Goal: Transaction & Acquisition: Purchase product/service

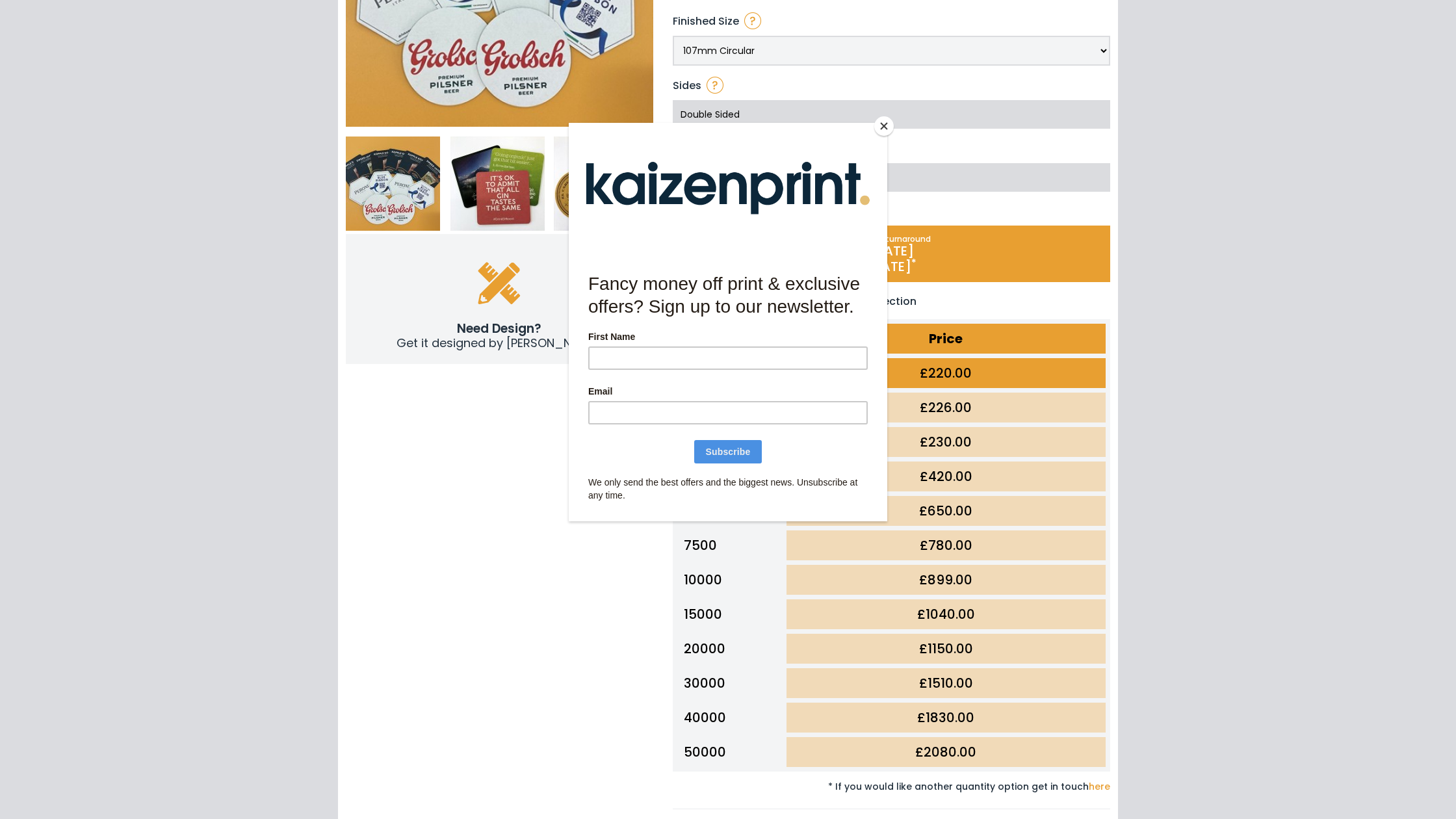
drag, startPoint x: 1264, startPoint y: 466, endPoint x: 1181, endPoint y: 385, distance: 116.0
click at [1265, 466] on div at bounding box center [728, 410] width 1456 height 819
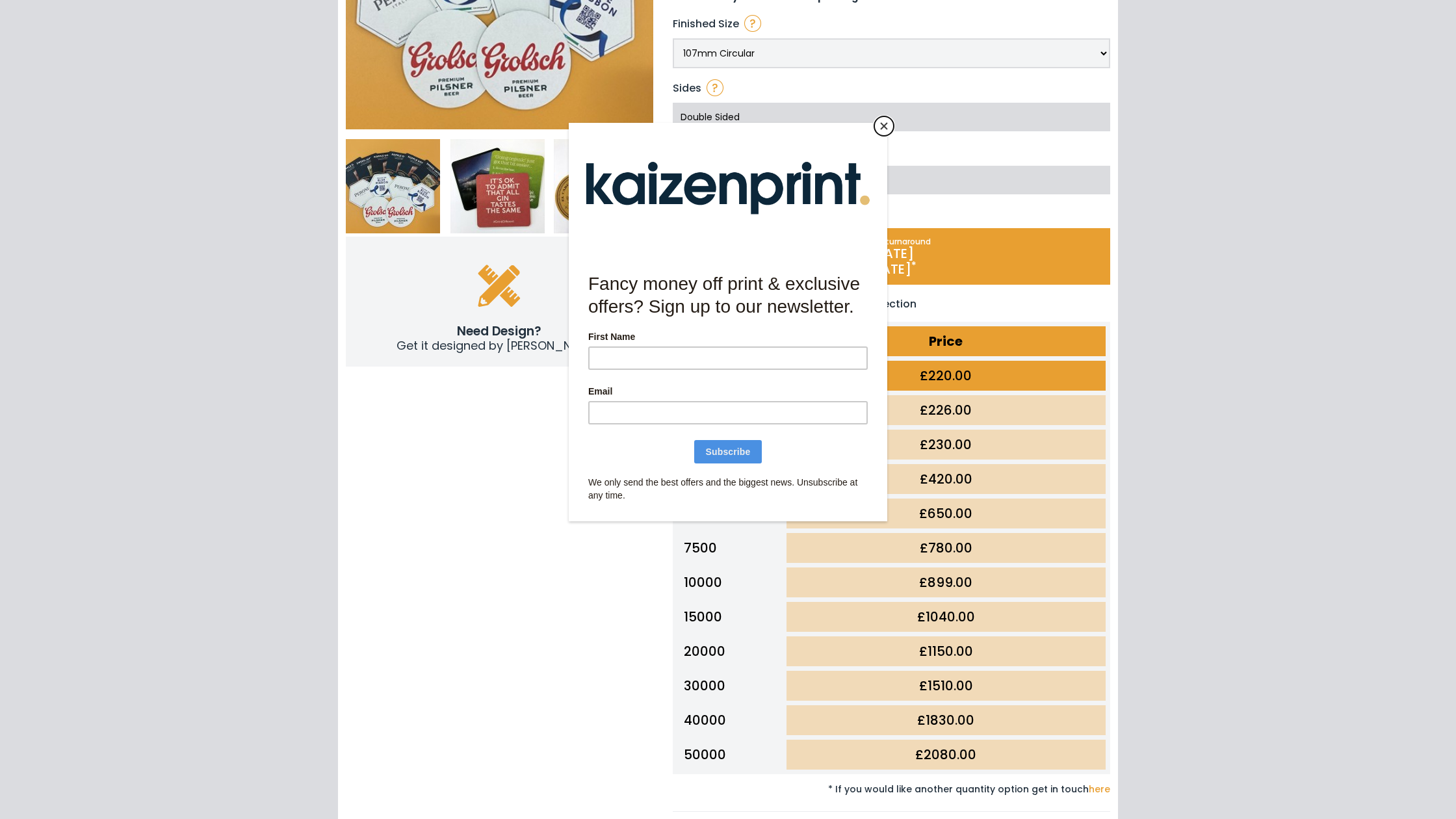
click at [892, 130] on button "Close" at bounding box center [884, 126] width 20 height 20
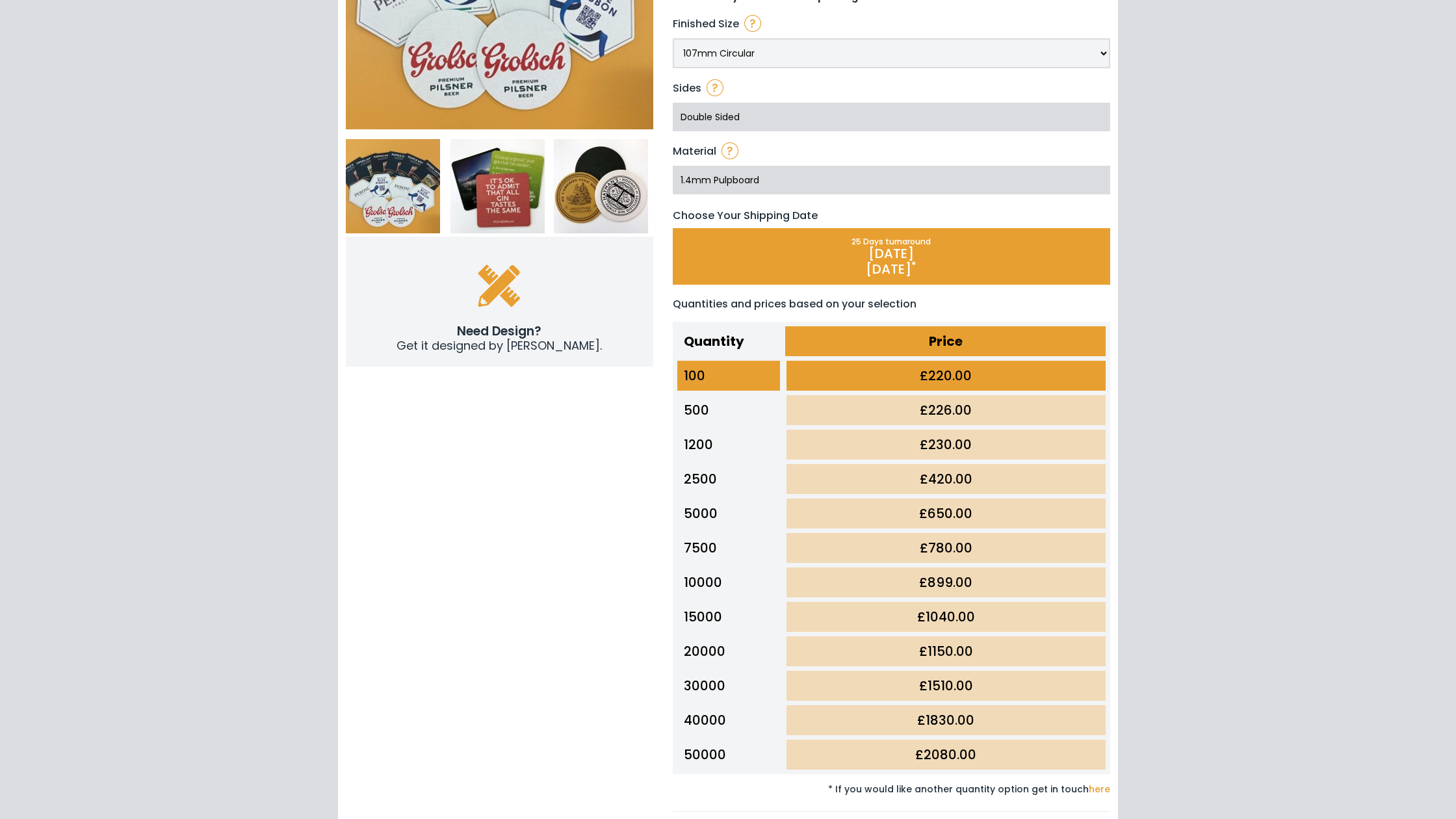
drag, startPoint x: 925, startPoint y: 438, endPoint x: 994, endPoint y: 439, distance: 69.0
click at [987, 438] on td "£230.00" at bounding box center [945, 445] width 325 height 34
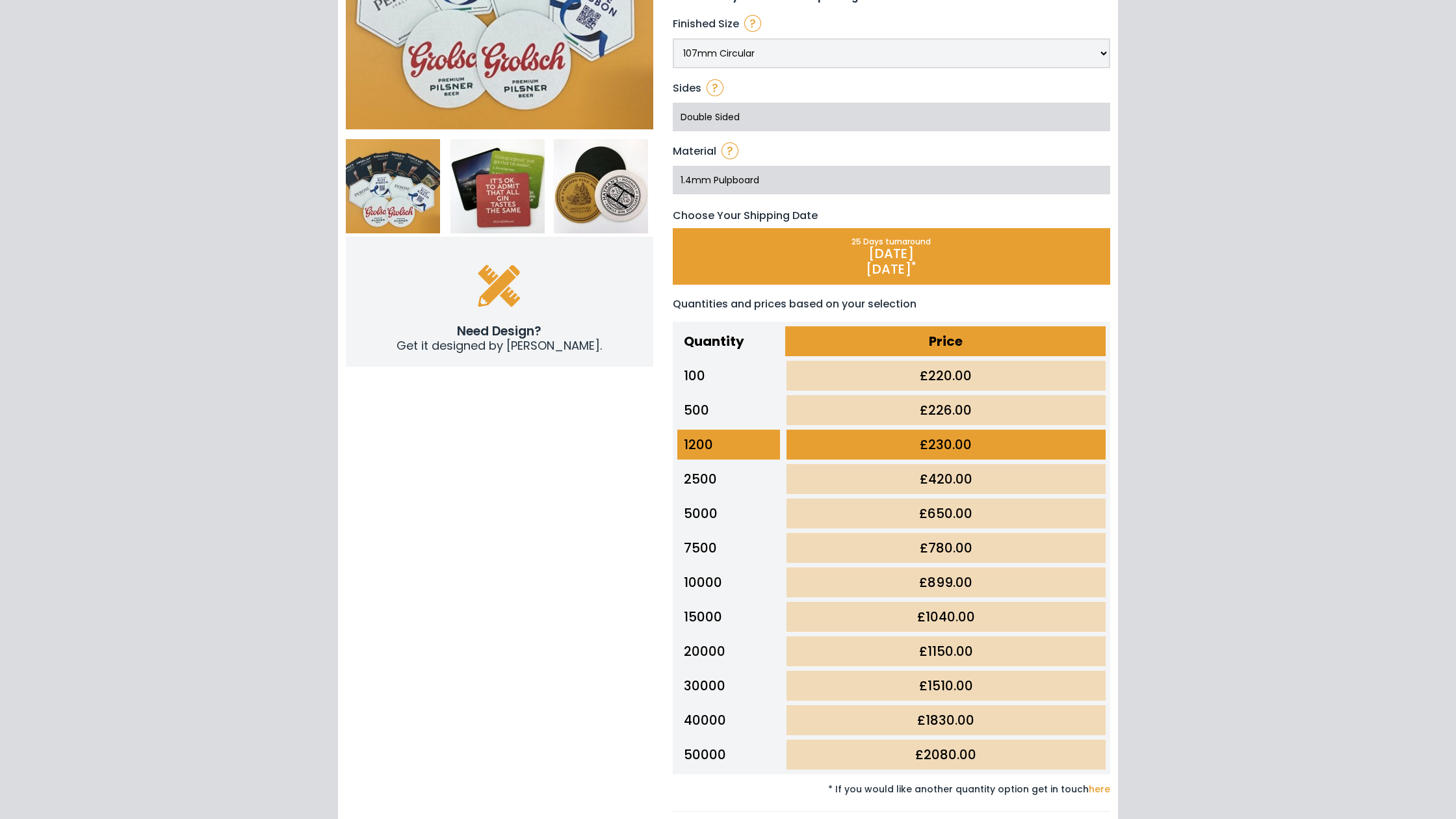
drag, startPoint x: 991, startPoint y: 439, endPoint x: 843, endPoint y: 439, distance: 148.0
click at [843, 439] on td "£230.00" at bounding box center [945, 445] width 325 height 34
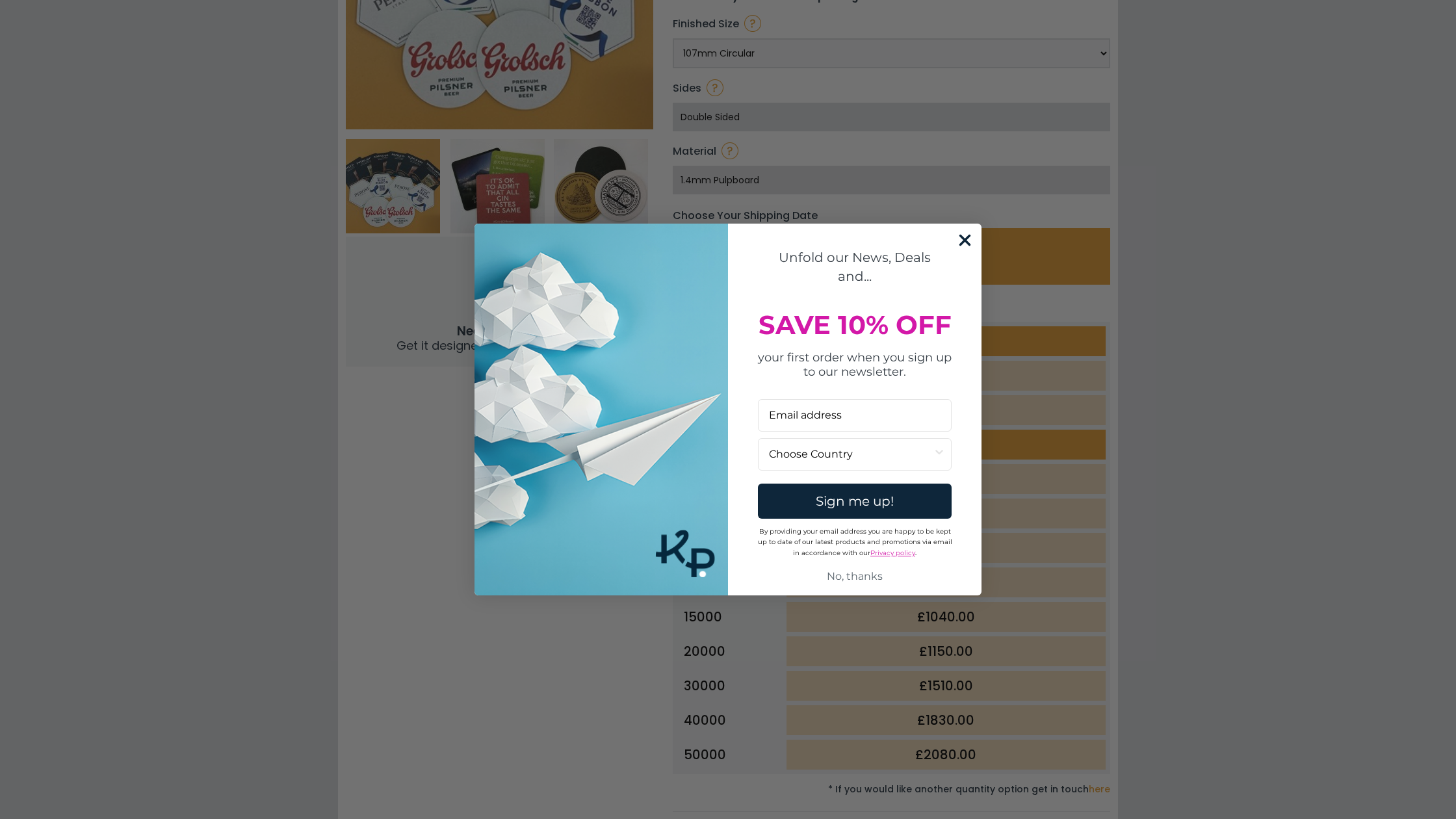
click at [964, 229] on div "Close dialog Unfold our News, Deals and... SAVE 10% OFF your first order when y…" at bounding box center [728, 410] width 506 height 371
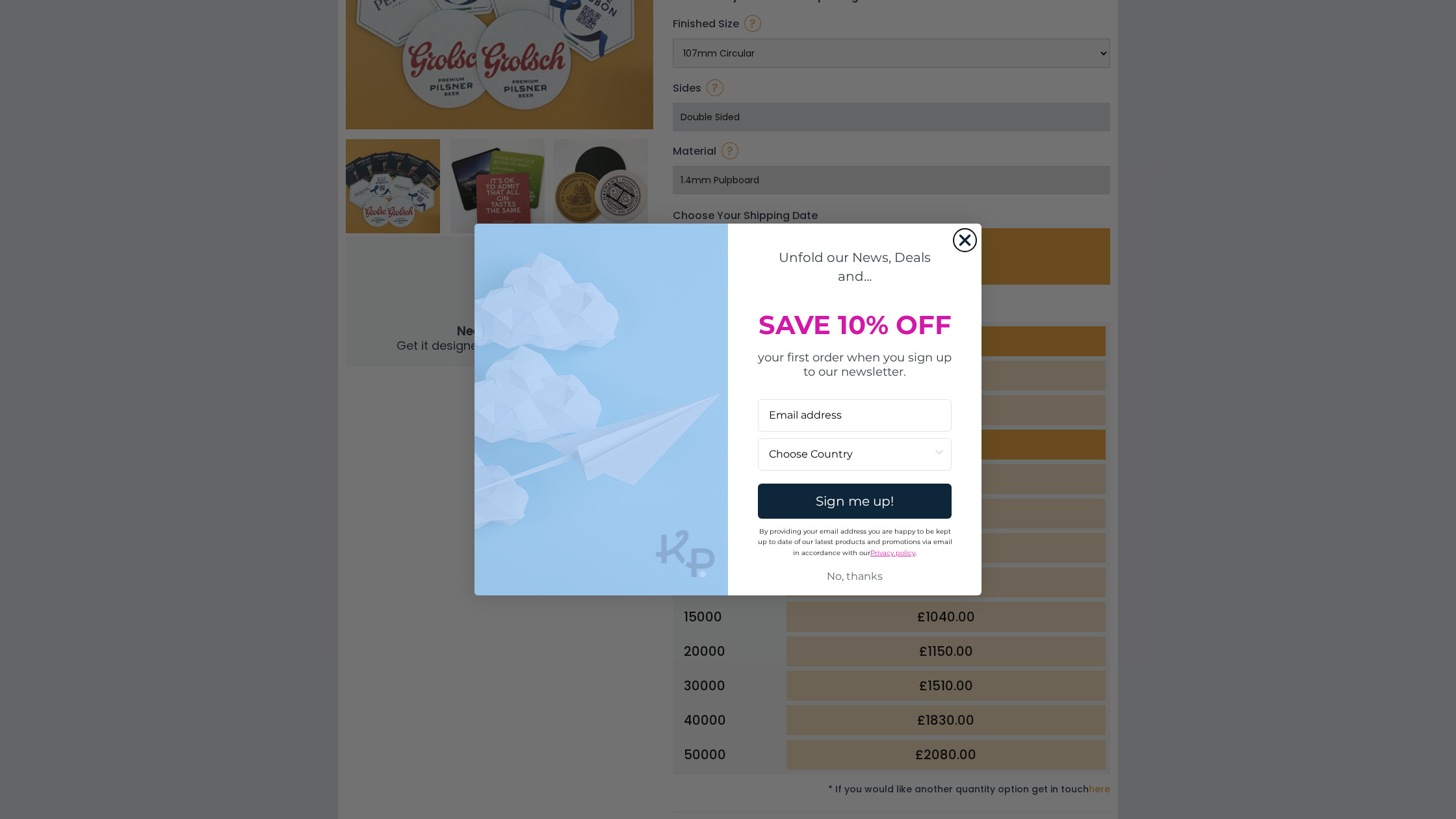
click at [967, 235] on circle "Close dialog" at bounding box center [965, 240] width 22 height 22
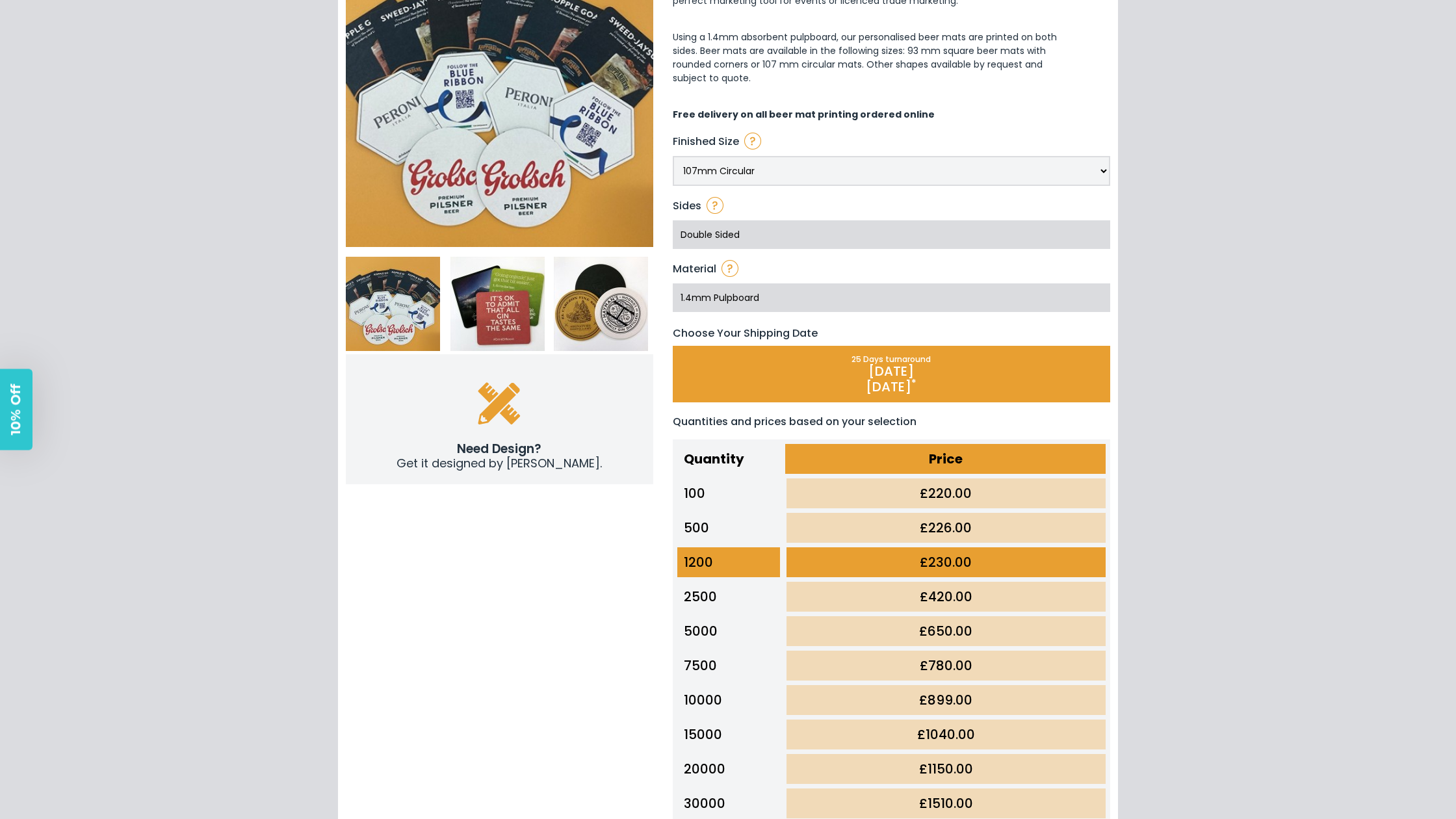
scroll to position [43, 0]
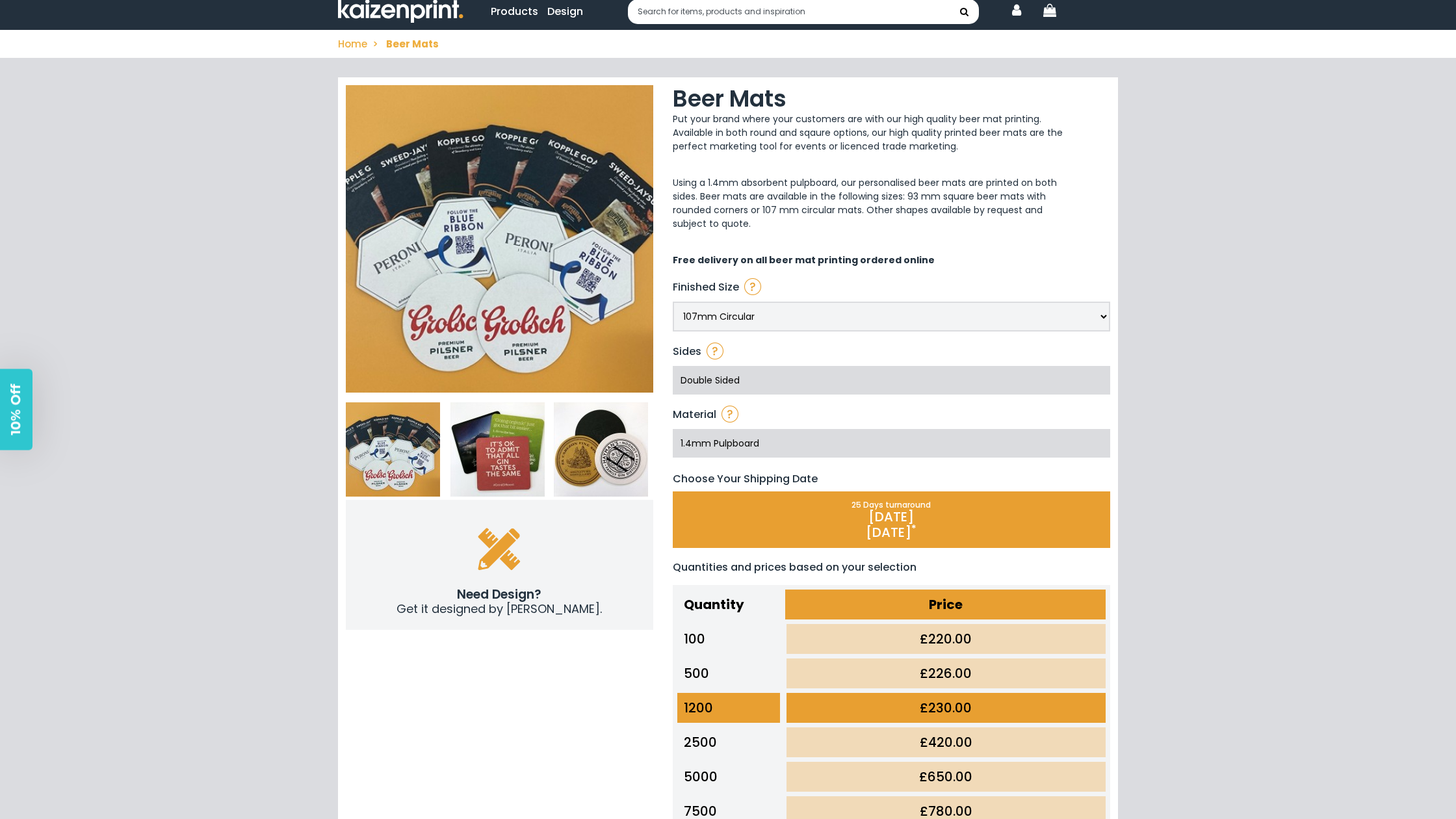
click at [772, 322] on select "107mm Circular 93mm Square With Rounded Corners" at bounding box center [891, 316] width 438 height 30
select select "522"
click at [672, 302] on select "107mm Circular 93mm Square With Rounded Corners" at bounding box center [891, 316] width 438 height 30
click at [768, 389] on div "Double Sided" at bounding box center [891, 381] width 438 height 42
click at [768, 378] on div "Double Sided" at bounding box center [891, 381] width 438 height 42
